Goal: Information Seeking & Learning: Learn about a topic

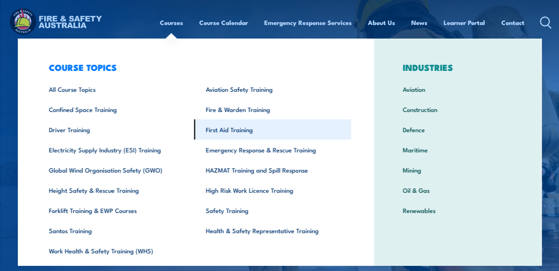
click at [241, 127] on link "First Aid Training" at bounding box center [272, 129] width 157 height 20
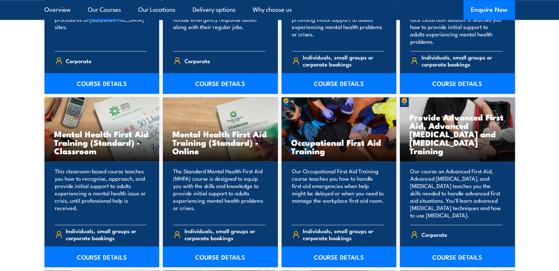
scroll to position [748, 0]
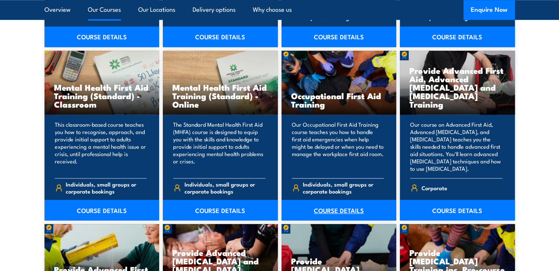
click at [344, 211] on link "COURSE DETAILS" at bounding box center [339, 210] width 115 height 21
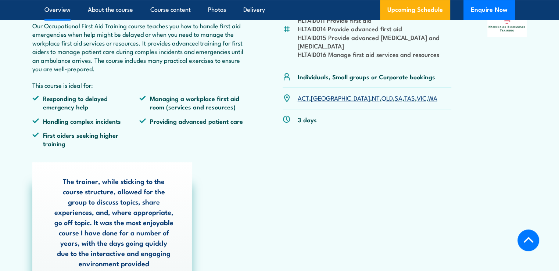
scroll to position [263, 0]
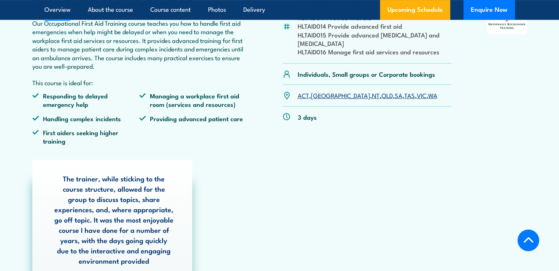
drag, startPoint x: 562, startPoint y: 23, endPoint x: 564, endPoint y: 54, distance: 30.9
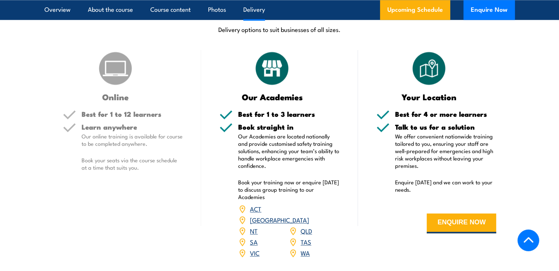
scroll to position [1050, 0]
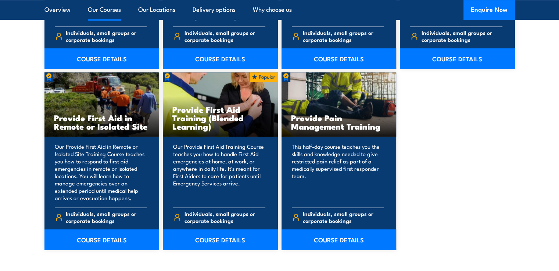
scroll to position [1091, 0]
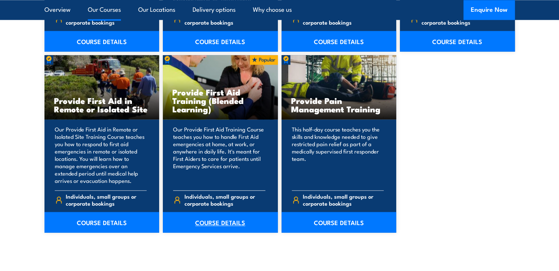
click at [230, 221] on link "COURSE DETAILS" at bounding box center [220, 222] width 115 height 21
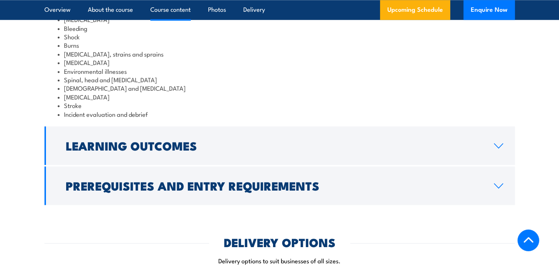
scroll to position [966, 0]
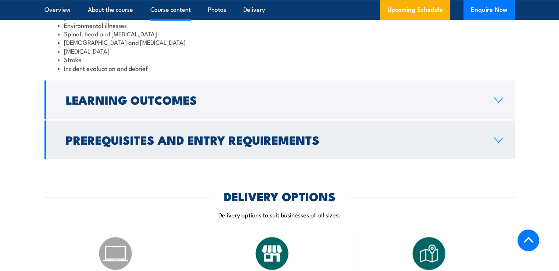
click at [498, 143] on icon at bounding box center [499, 140] width 10 height 6
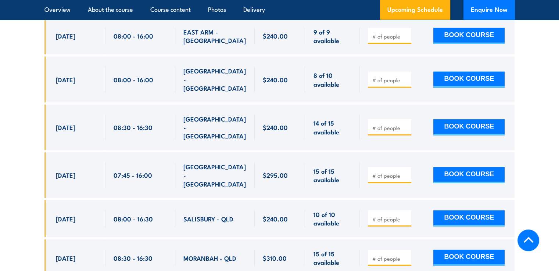
scroll to position [2158, 0]
